Goal: Task Accomplishment & Management: Complete application form

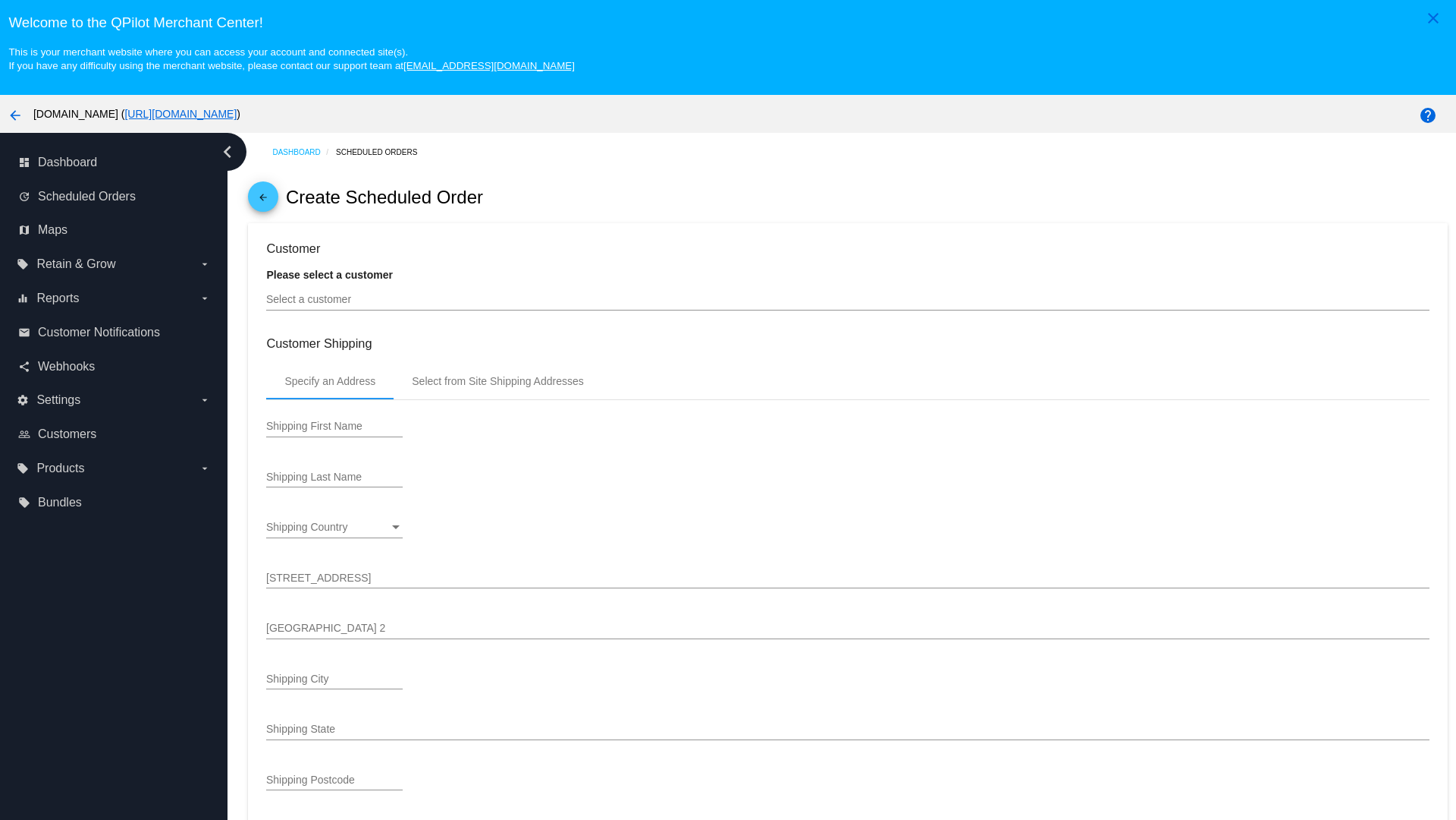
click at [848, 299] on input "Select a customer" at bounding box center [847, 299] width 1163 height 12
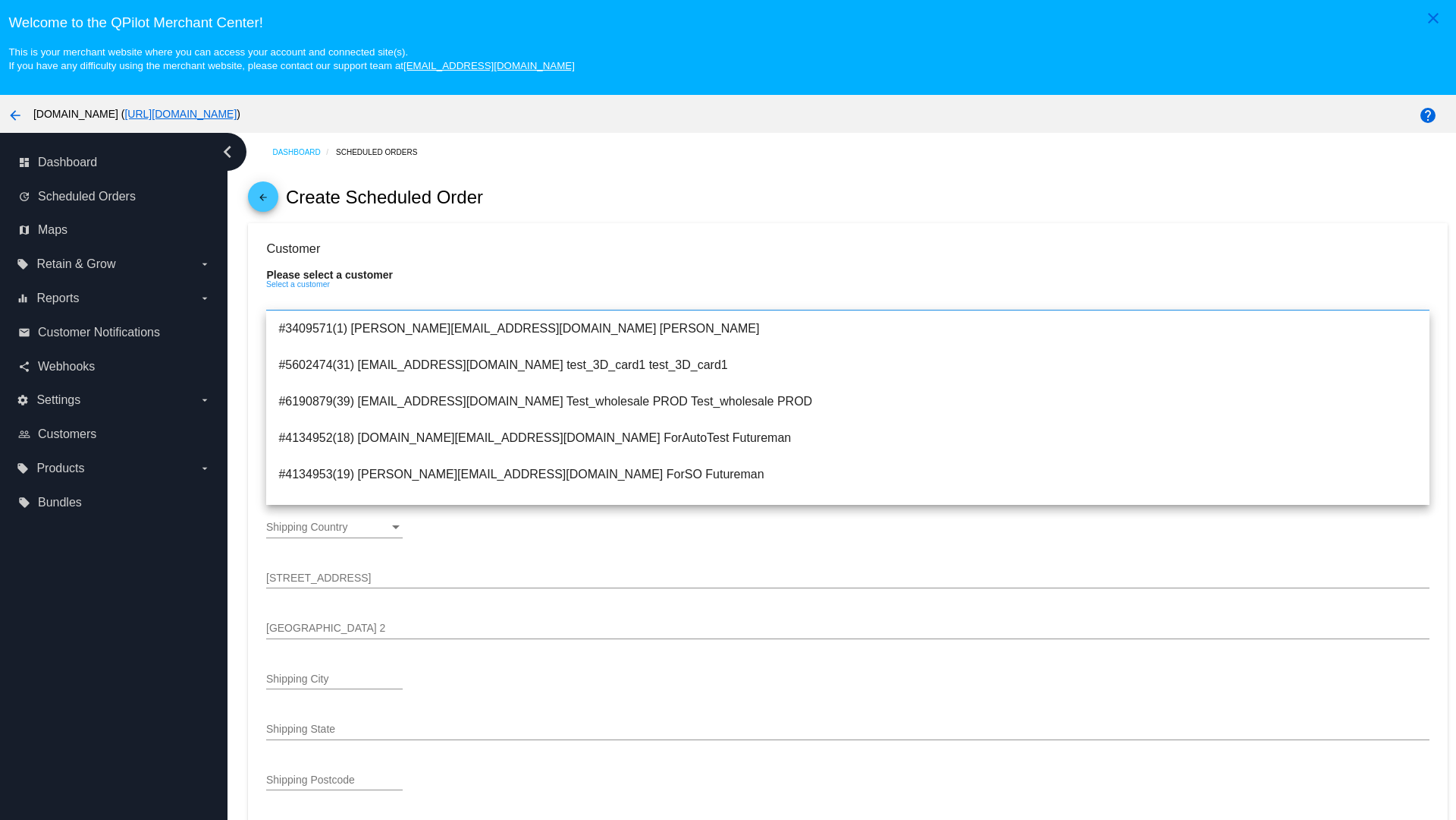
type input "ForSO"
type input "Futureman"
type input "1 Main St 1"
type input "San Jose"
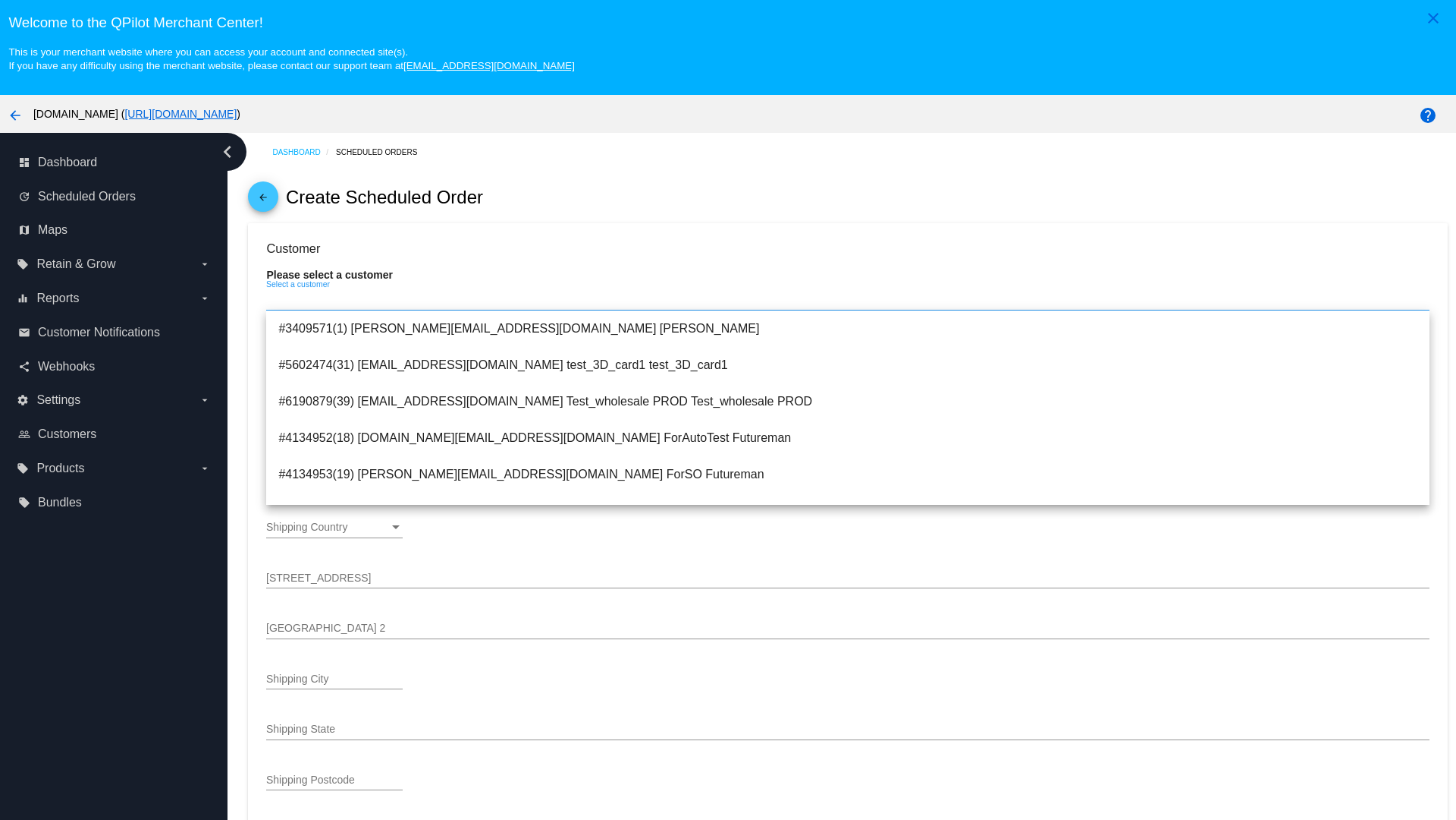
type input "95131"
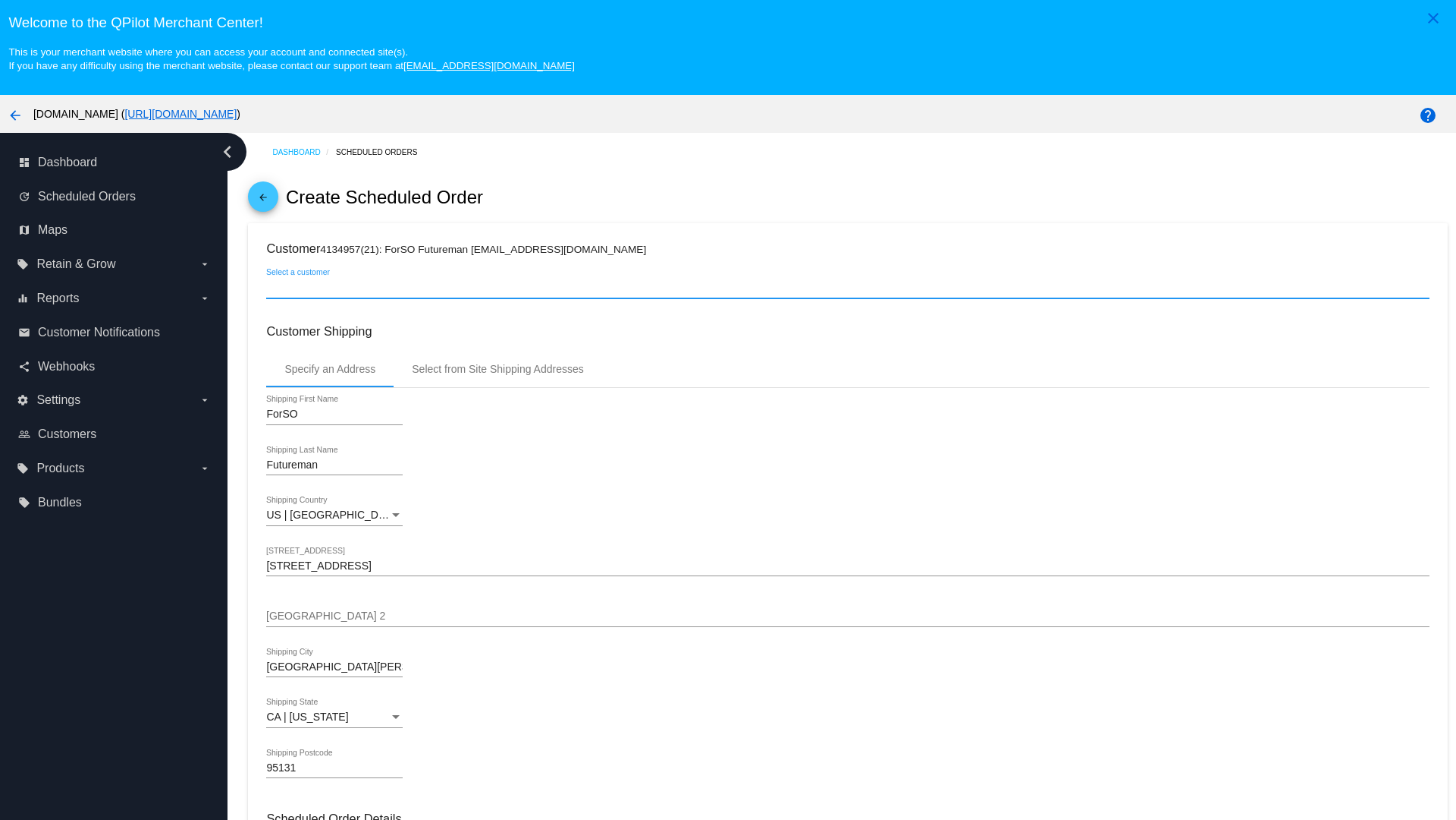
scroll to position [537, 0]
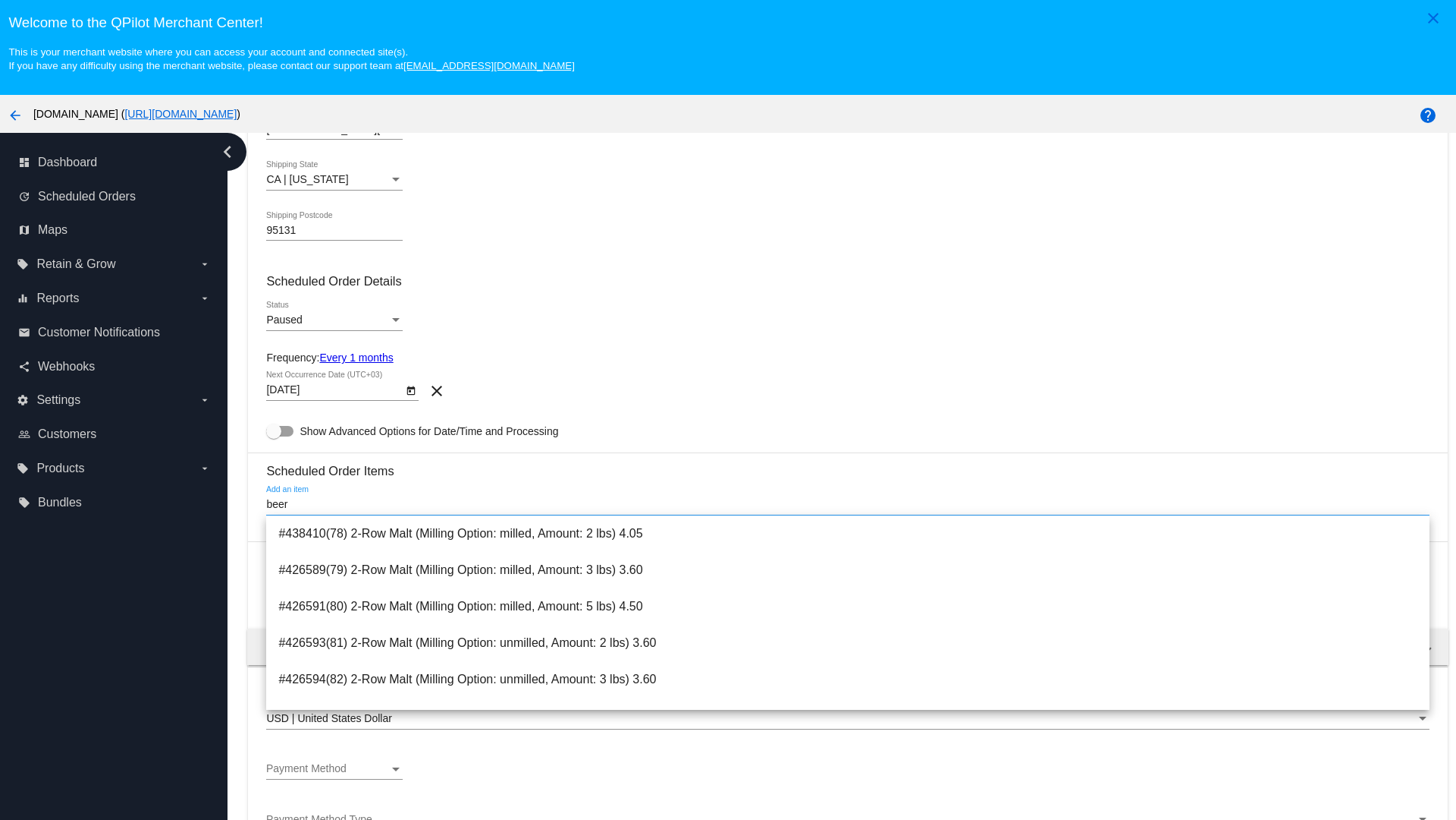
type input "beer"
